Goal: Task Accomplishment & Management: Complete application form

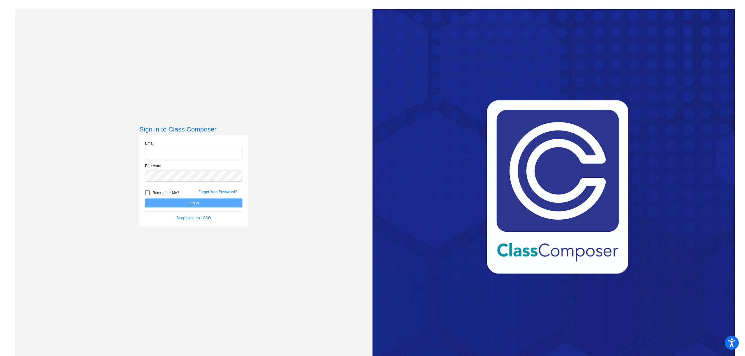
type input "[EMAIL_ADDRESS][DOMAIN_NAME]"
click at [176, 204] on button "Log In" at bounding box center [193, 203] width 97 height 9
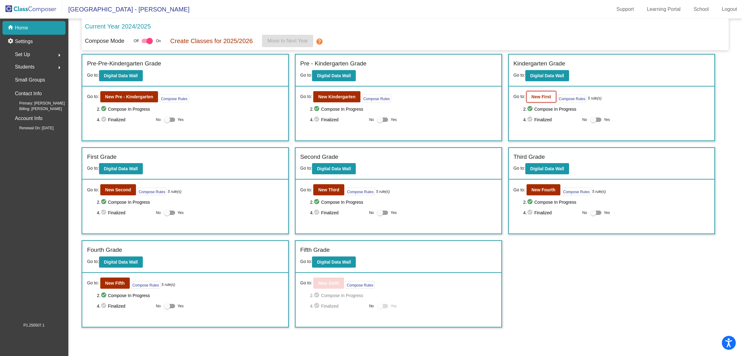
click at [538, 97] on b "New First" at bounding box center [542, 96] width 20 height 5
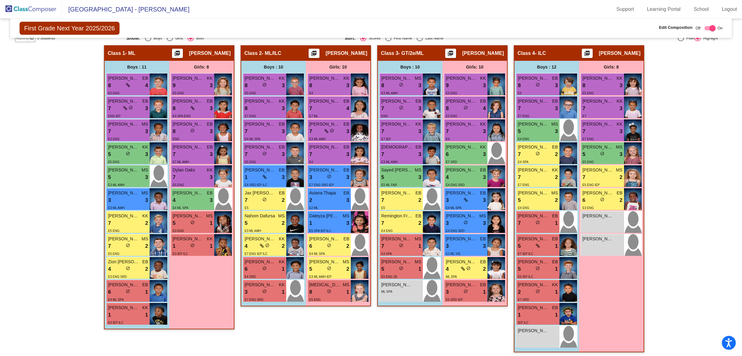
scroll to position [129, 0]
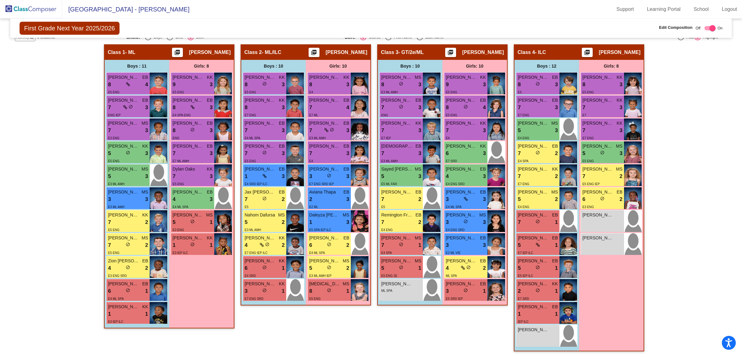
click at [0, 0] on div "Girls: 8 [PERSON_NAME] KK 9 lock do_not_disturb_alt 3 E5 ENG [PERSON_NAME] EB 8…" at bounding box center [0, 0] width 0 height 0
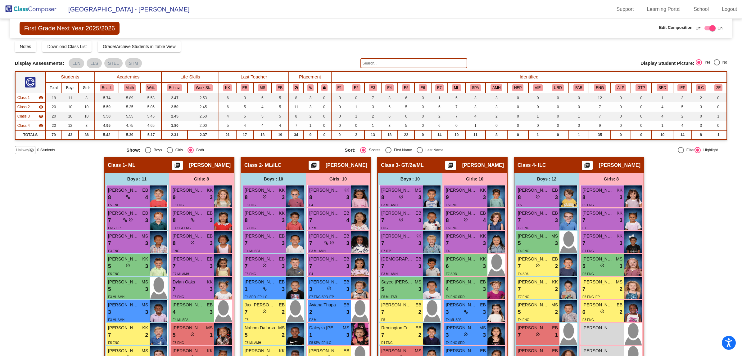
scroll to position [13, 0]
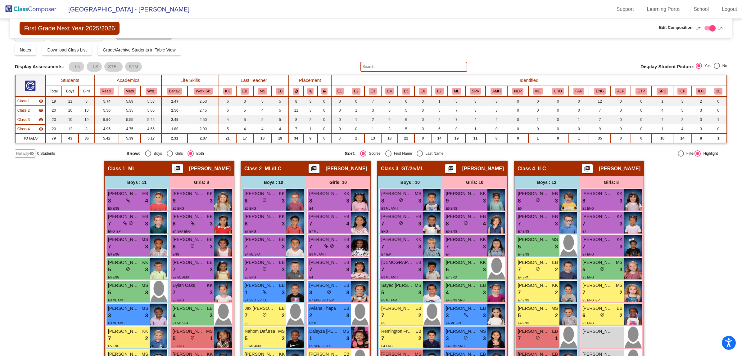
click at [22, 153] on span "Hallway" at bounding box center [22, 154] width 13 height 6
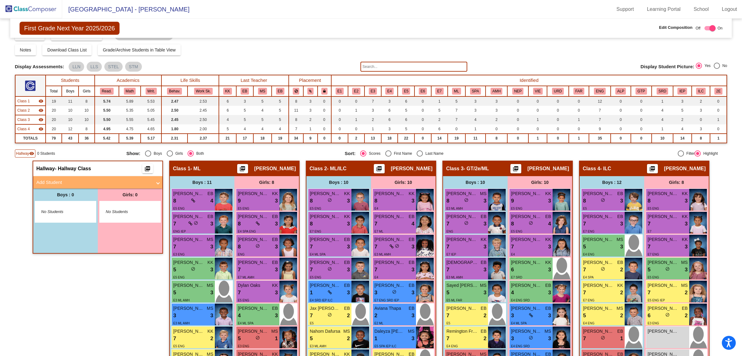
drag, startPoint x: 45, startPoint y: 184, endPoint x: 41, endPoint y: 182, distance: 4.2
click at [44, 184] on mat-panel-title "Add Student" at bounding box center [94, 182] width 116 height 7
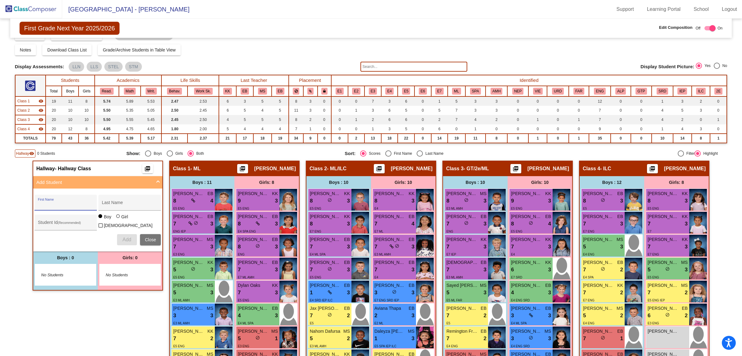
click at [55, 203] on input "First Name" at bounding box center [66, 205] width 56 height 5
type input "[PERSON_NAME]"
click at [43, 226] on input "Student Id (Recommended)" at bounding box center [66, 225] width 56 height 5
paste input "30037951"
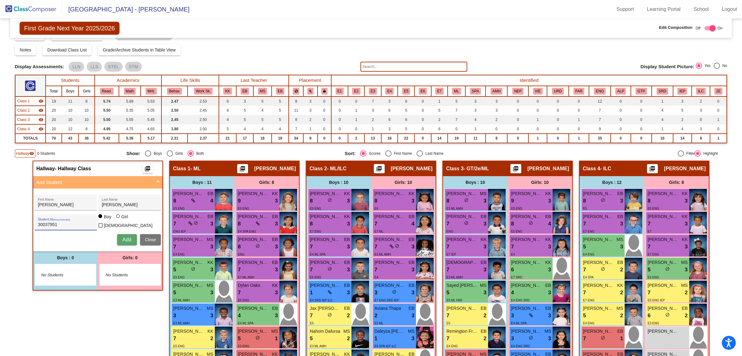
type input "30037951"
click at [288, 54] on div "Notes Download Class List Import Students Grade/Archive Students in Table View …" at bounding box center [371, 49] width 712 height 11
click at [227, 22] on div "First Grade Next Year 2025/2026 Edit Composition Off On Incoming Digital Data W…" at bounding box center [371, 28] width 722 height 19
click at [283, 48] on div "Notes Download Class List Import Students Grade/Archive Students in Table View …" at bounding box center [371, 49] width 712 height 11
click at [275, 61] on div "Display Scores for Years: [DATE] - [DATE] [DATE] - [DATE] Grade/Archive Student…" at bounding box center [371, 93] width 712 height 129
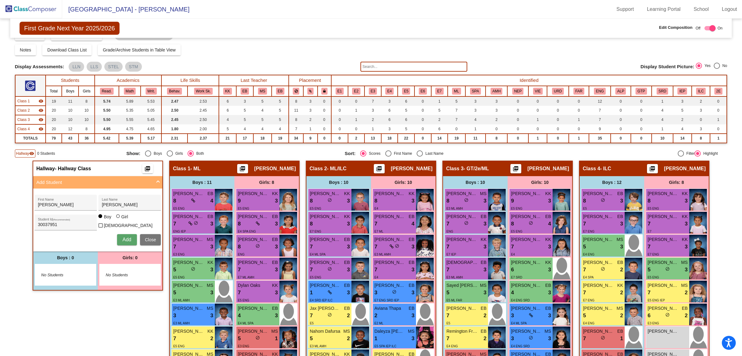
click at [122, 239] on span "Add" at bounding box center [126, 239] width 9 height 5
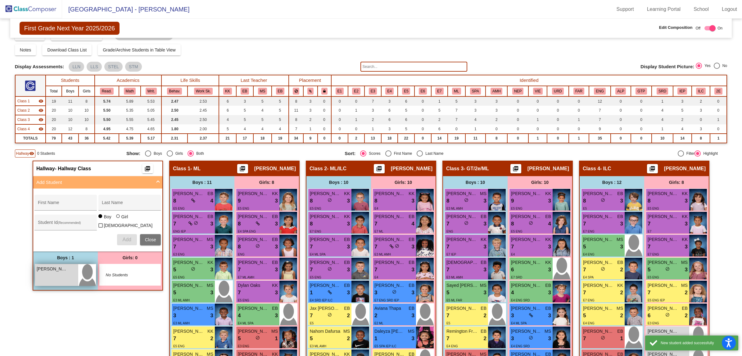
click at [66, 276] on div "[PERSON_NAME] lock do_not_disturb_alt" at bounding box center [56, 276] width 43 height 22
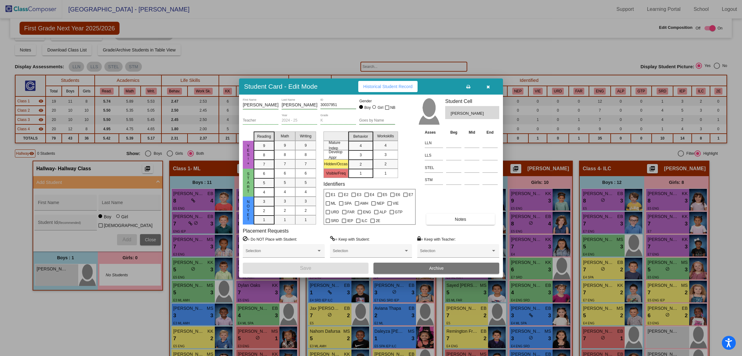
click at [454, 221] on button "Notes" at bounding box center [460, 219] width 68 height 11
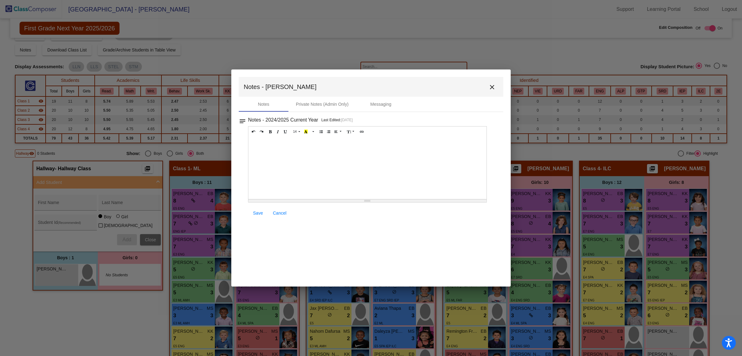
click at [274, 153] on div at bounding box center [367, 168] width 238 height 62
click at [255, 215] on span "Save" at bounding box center [258, 213] width 10 height 5
click at [492, 91] on mat-icon "close" at bounding box center [491, 87] width 7 height 7
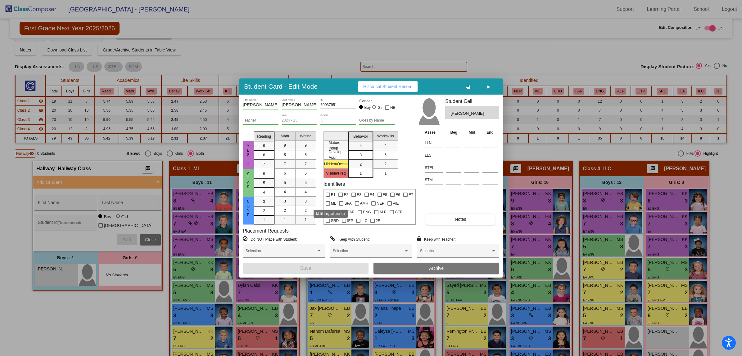
click at [328, 202] on div at bounding box center [328, 204] width 4 height 4
click at [328, 206] on input "ML" at bounding box center [328, 206] width 0 height 0
checkbox input "true"
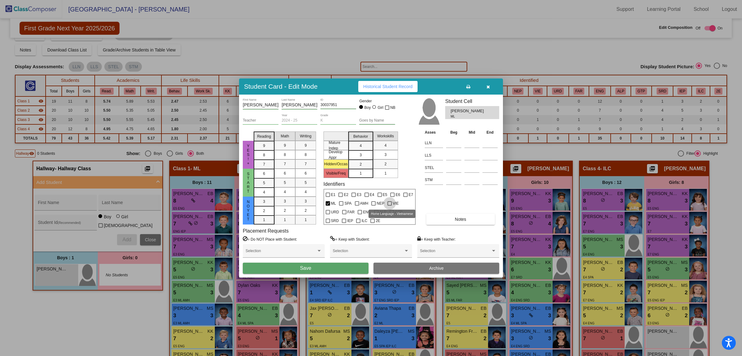
click at [390, 204] on div at bounding box center [390, 204] width 4 height 4
click at [390, 206] on input "VIE" at bounding box center [389, 206] width 0 height 0
checkbox input "true"
click at [296, 266] on button "Save" at bounding box center [306, 268] width 126 height 11
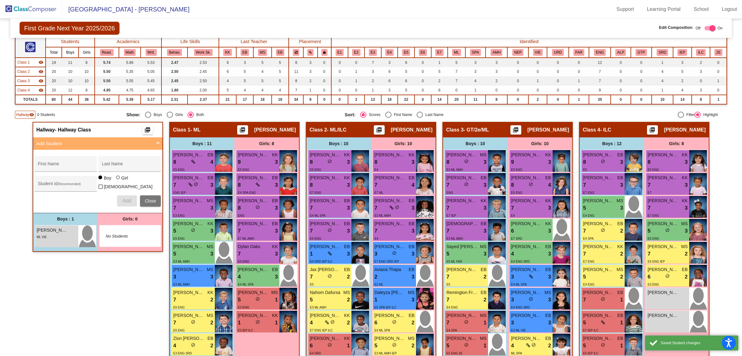
scroll to position [129, 0]
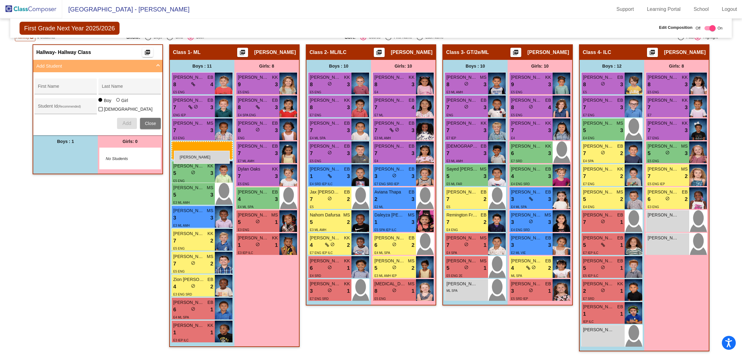
drag, startPoint x: 58, startPoint y: 158, endPoint x: 174, endPoint y: 151, distance: 116.3
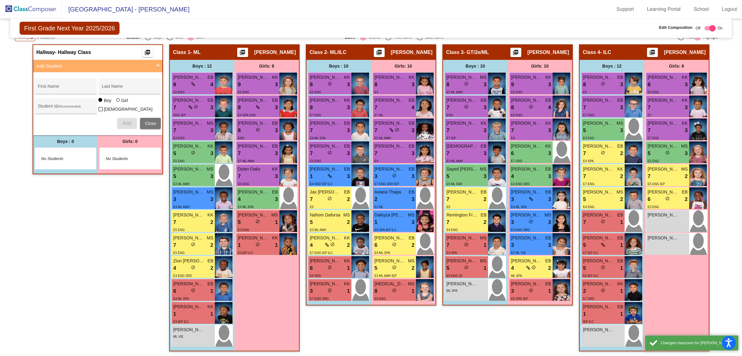
click at [75, 276] on div "Hallway - Hallway Class picture_as_pdf Add Student First Name Last Name Student…" at bounding box center [98, 201] width 130 height 314
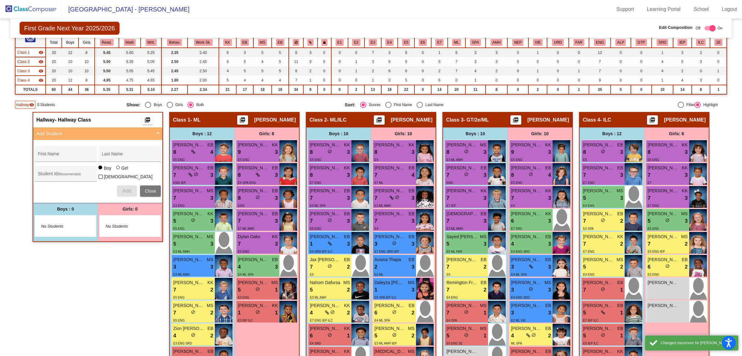
scroll to position [0, 0]
